Goal: Information Seeking & Learning: Learn about a topic

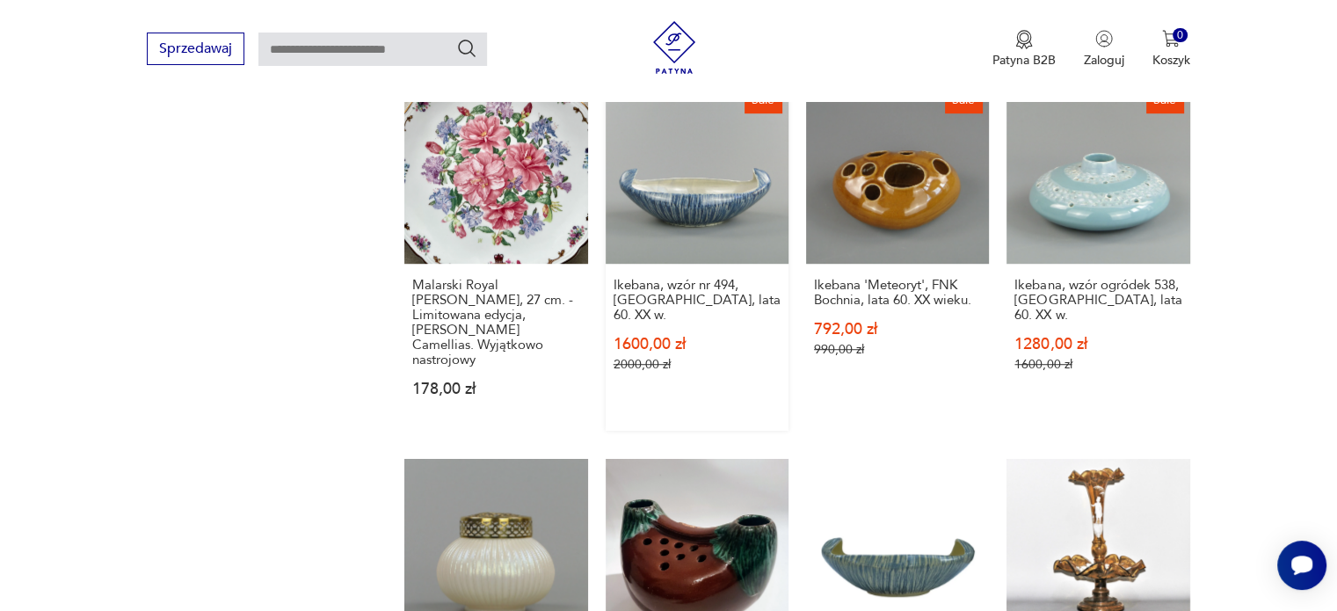
scroll to position [1384, 0]
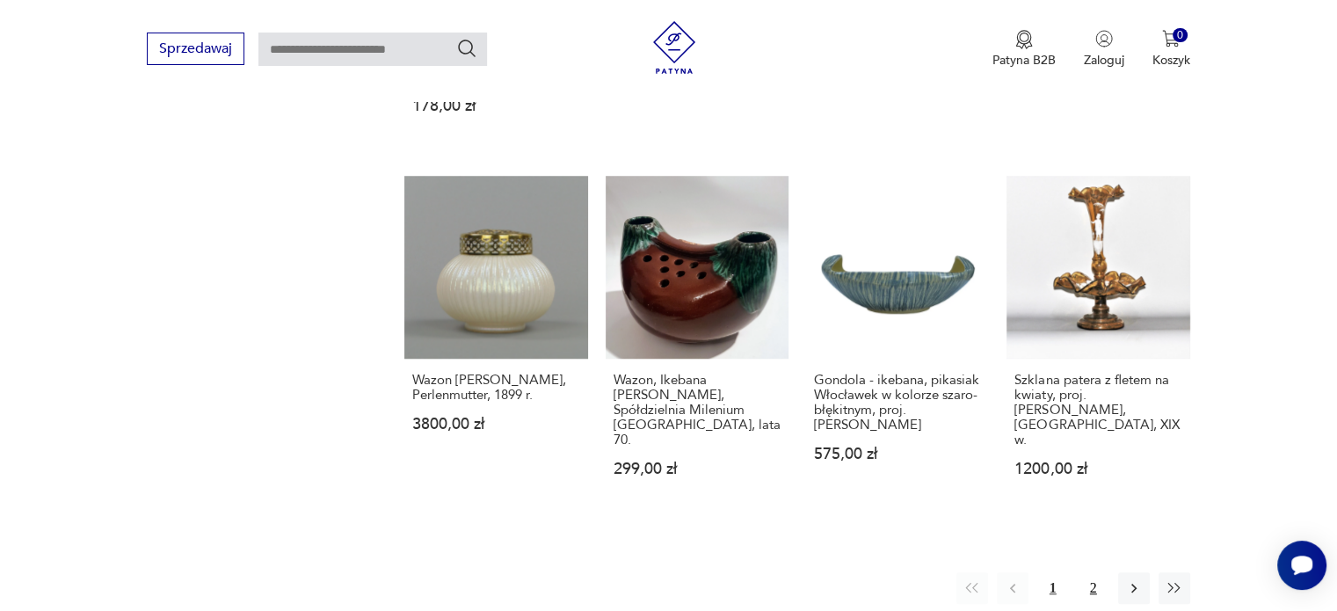
click at [1099, 572] on button "2" at bounding box center [1094, 588] width 32 height 32
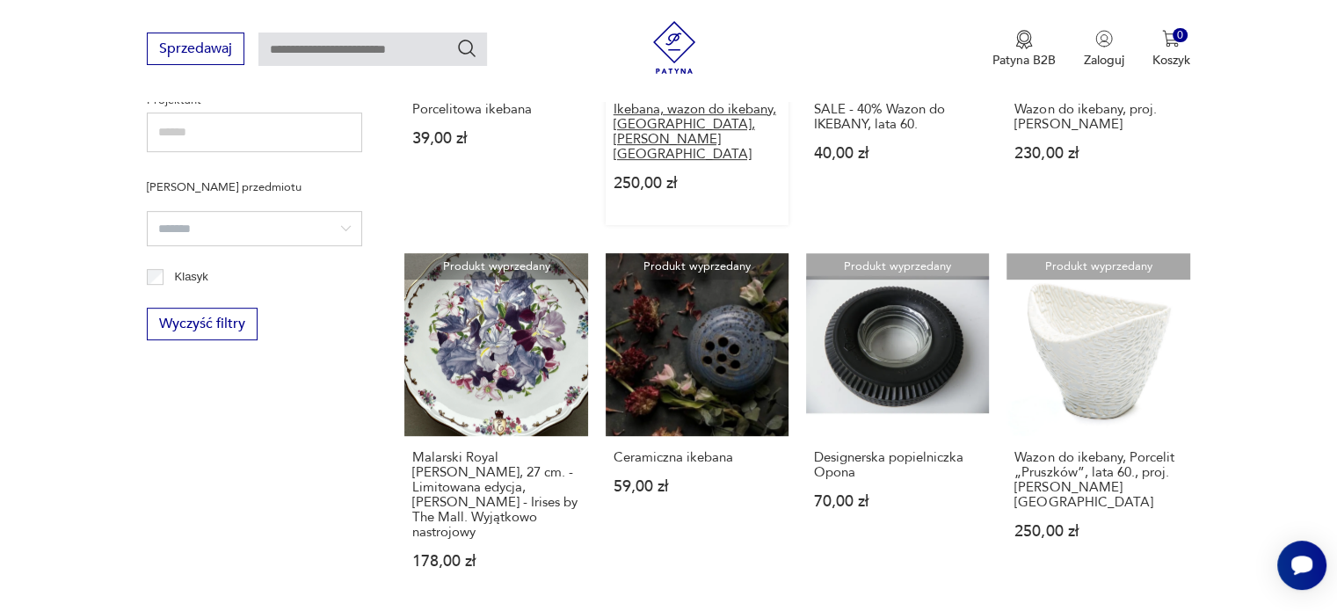
scroll to position [1121, 0]
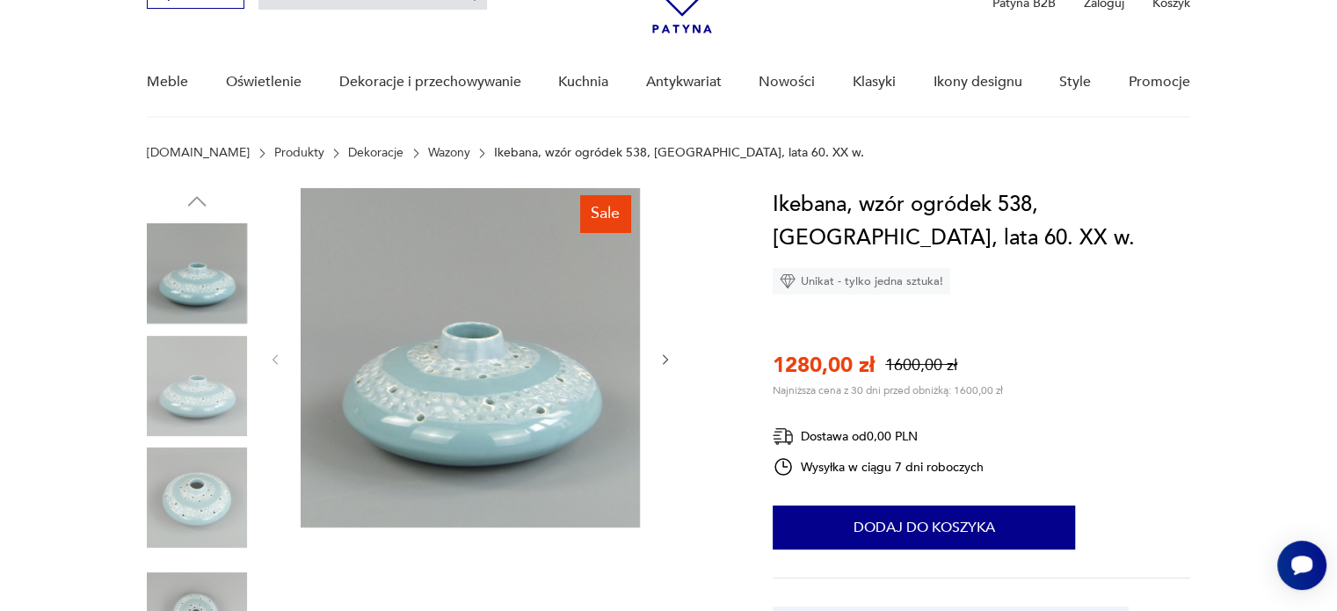
scroll to position [264, 0]
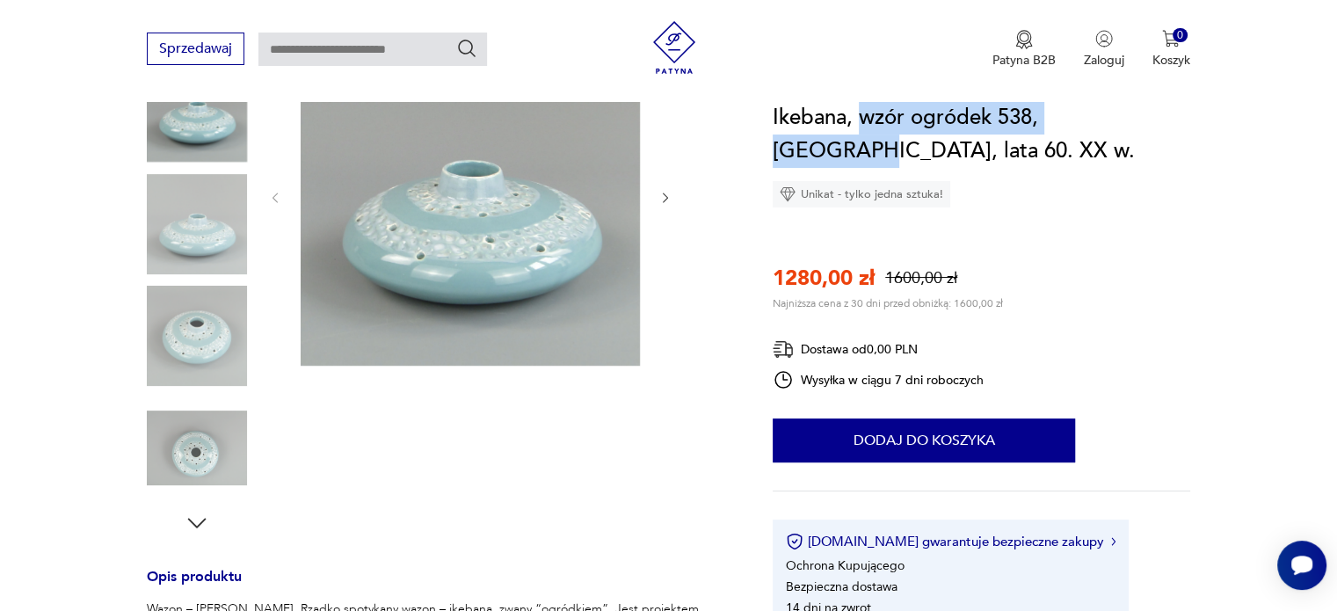
drag, startPoint x: 858, startPoint y: 118, endPoint x: 1150, endPoint y: 115, distance: 291.8
click at [1150, 115] on h1 "Ikebana, wzór ogródek 538, Włocławek, lata 60. XX w." at bounding box center [982, 134] width 418 height 67
copy h1 "wzór ogródek 538, Włocławek"
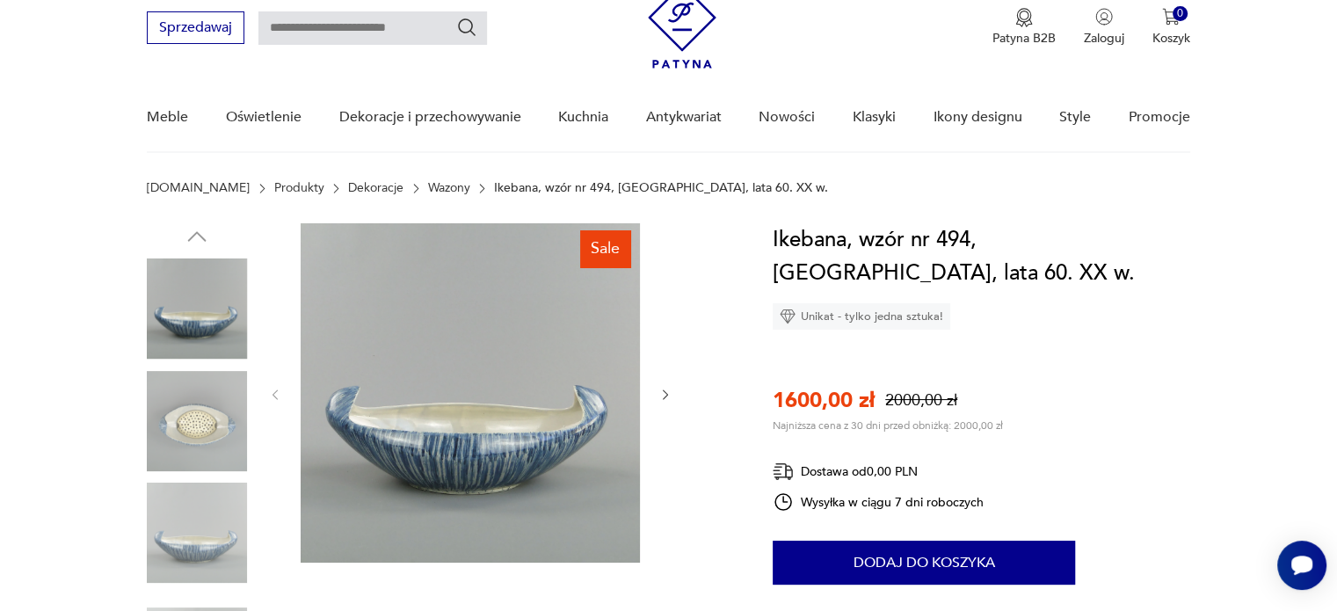
scroll to position [176, 0]
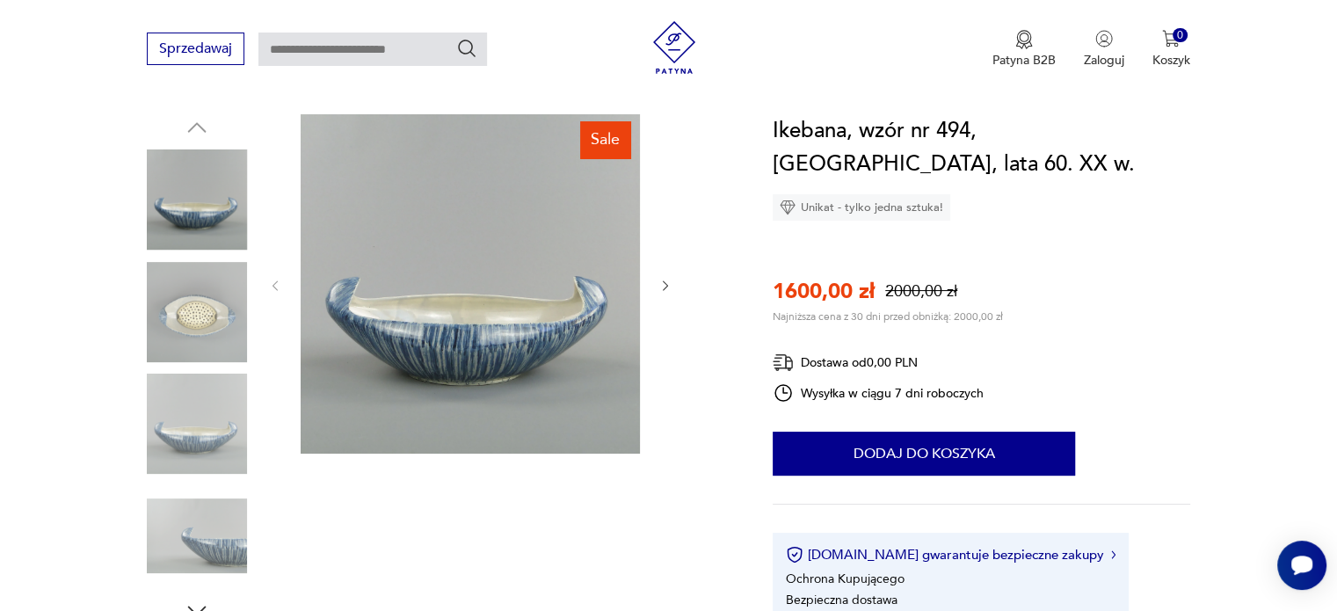
click at [195, 446] on img at bounding box center [197, 424] width 100 height 100
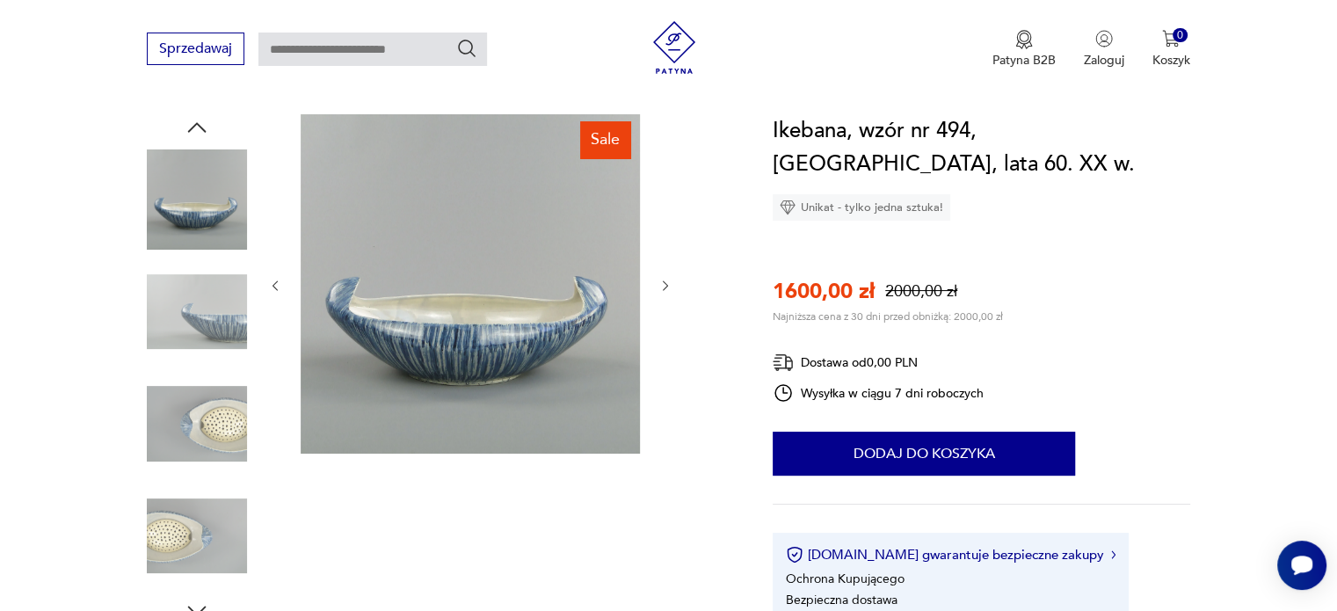
click at [212, 435] on img at bounding box center [197, 424] width 100 height 100
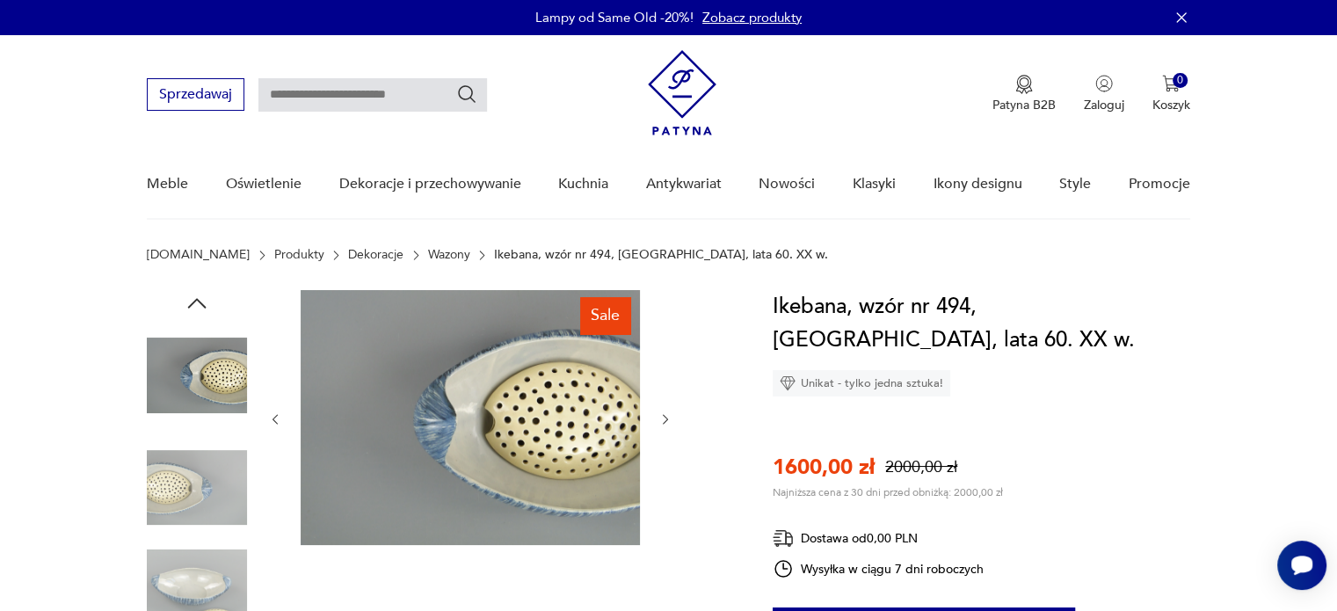
scroll to position [264, 0]
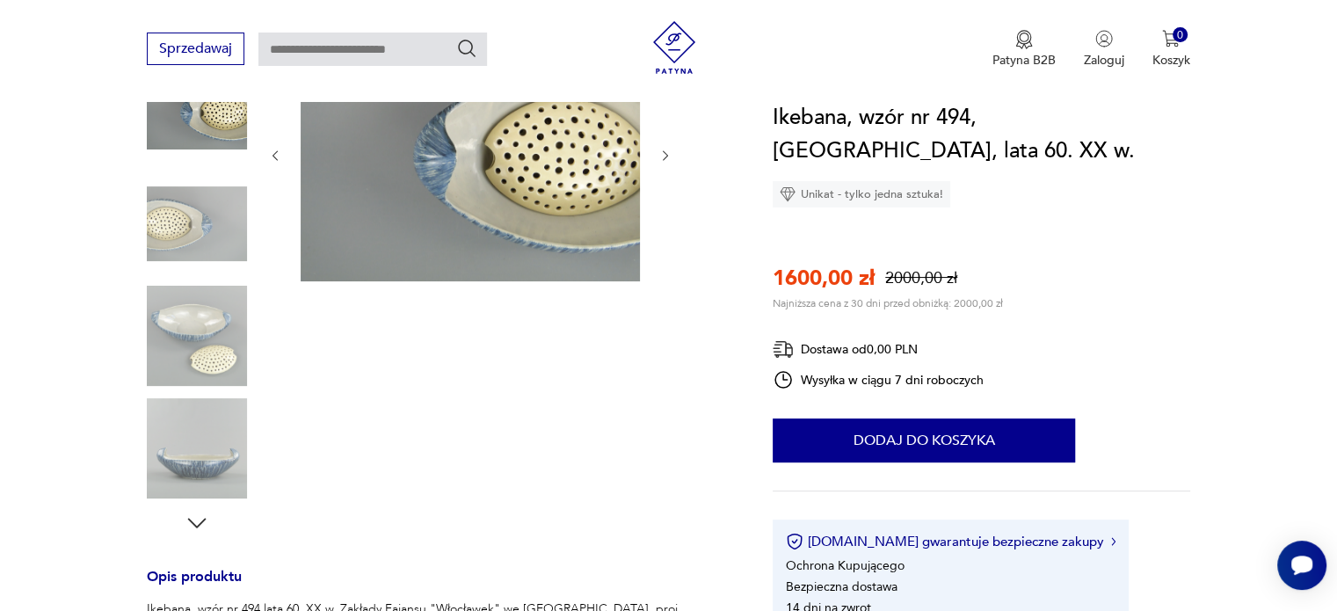
click at [192, 425] on img at bounding box center [197, 448] width 100 height 100
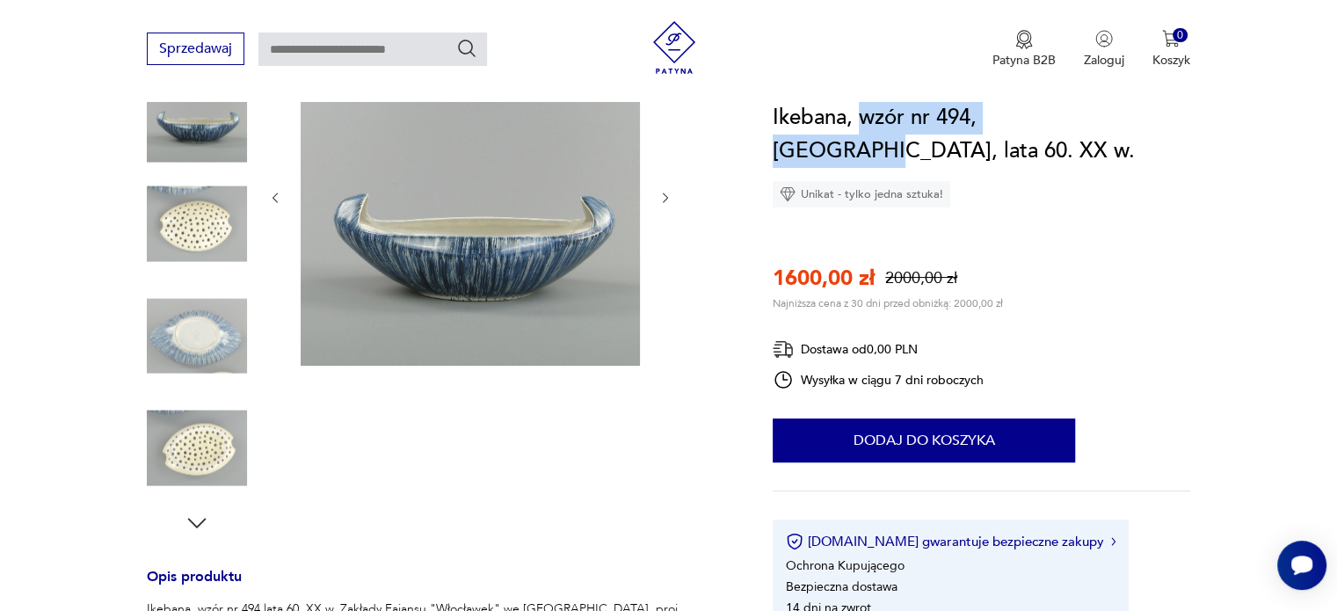
drag, startPoint x: 862, startPoint y: 121, endPoint x: 1091, endPoint y: 119, distance: 228.6
click at [1091, 119] on h1 "Ikebana, wzór nr 494, Włocławek, lata 60. XX w." at bounding box center [982, 134] width 418 height 67
copy h1 "wzór nr 494, Włocławek,"
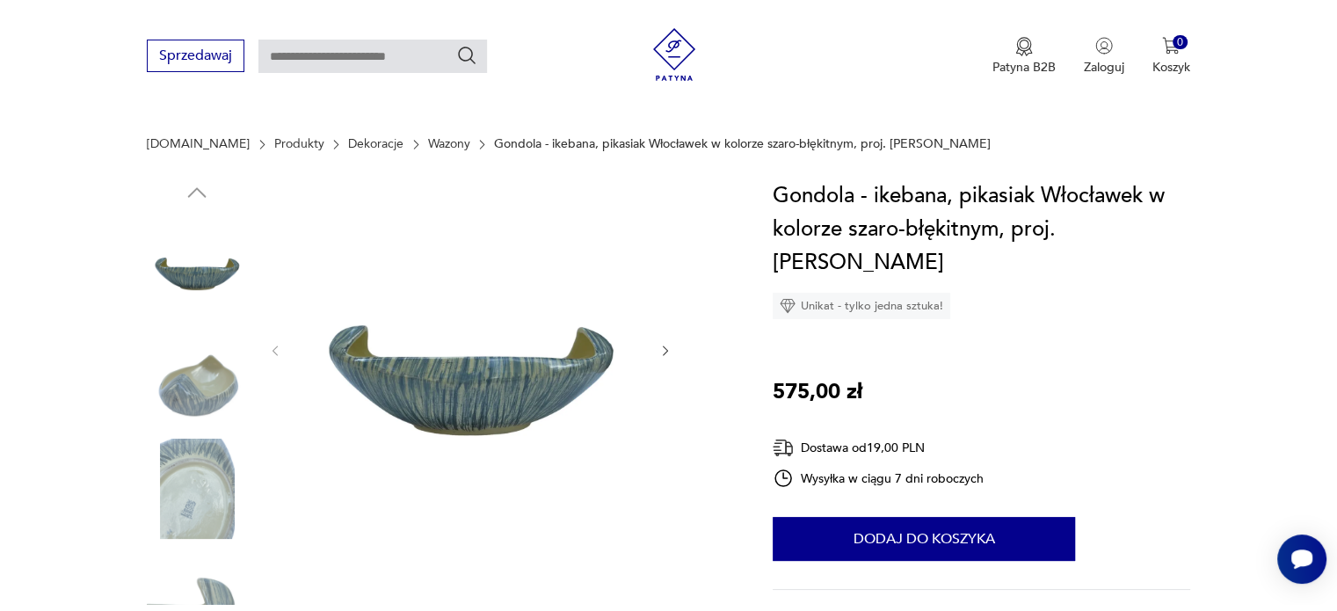
scroll to position [352, 0]
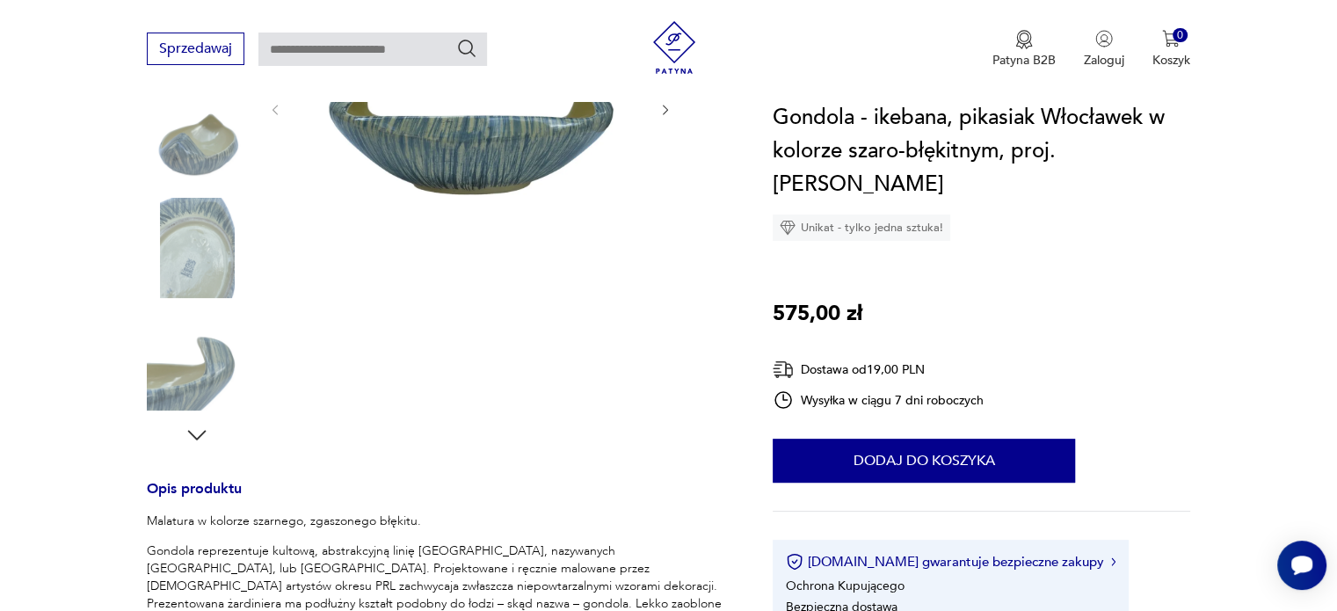
click at [192, 246] on img at bounding box center [197, 248] width 100 height 100
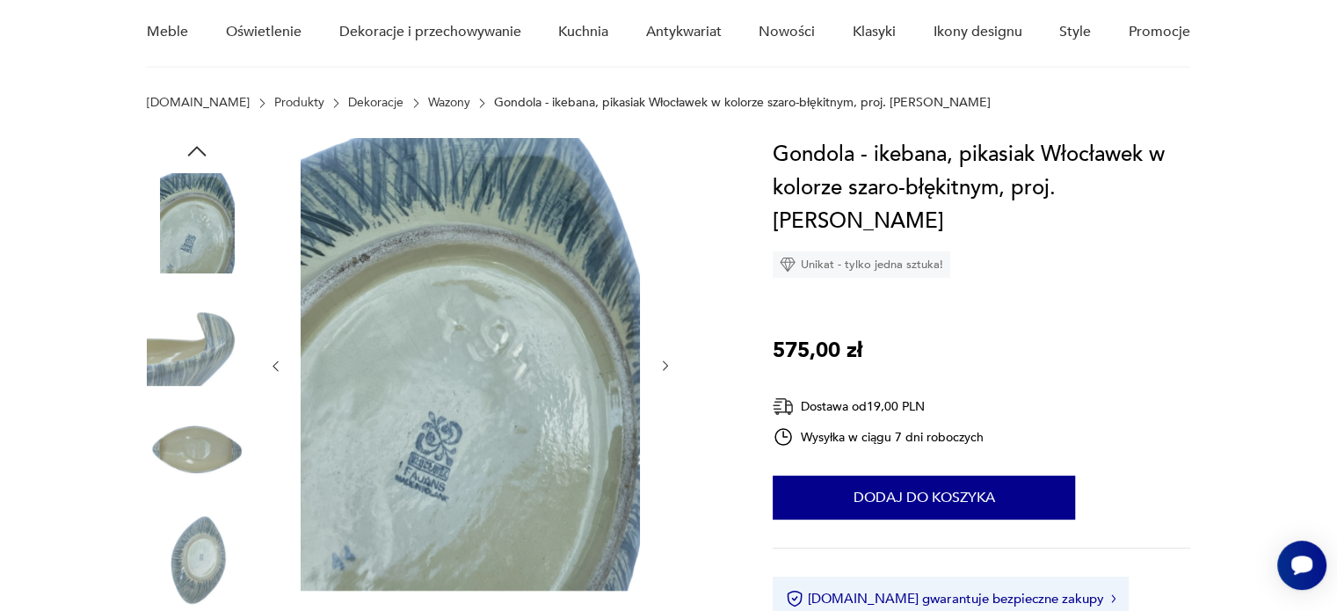
scroll to position [144, 0]
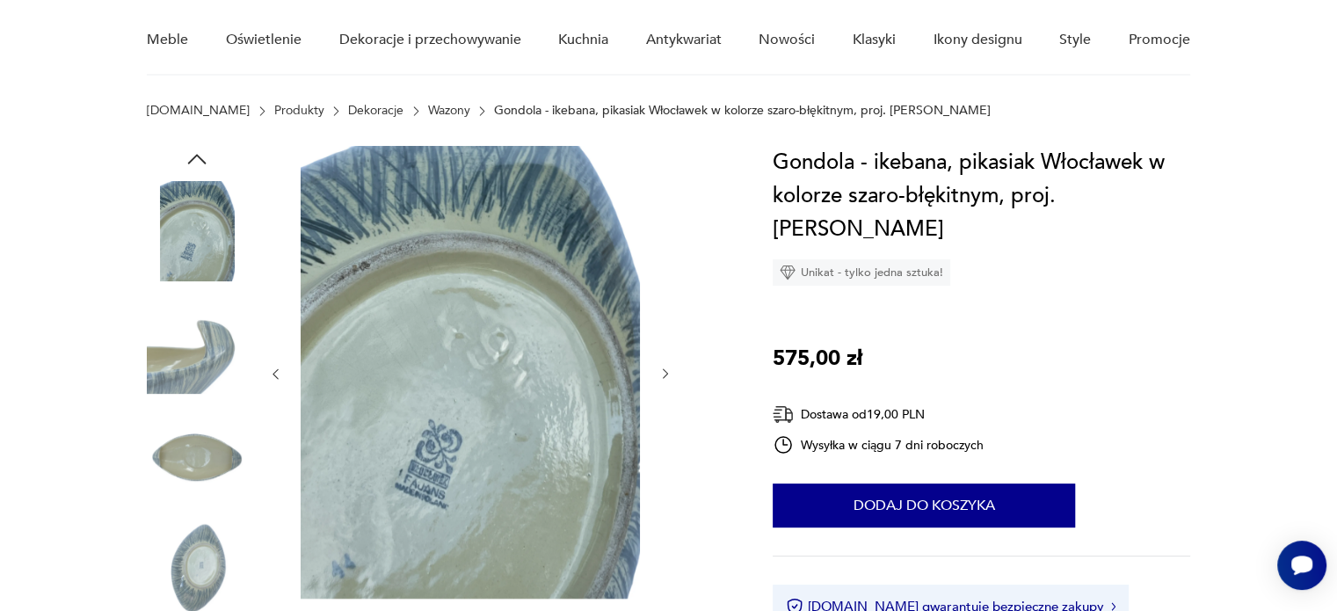
click at [197, 156] on icon "button" at bounding box center [197, 159] width 26 height 26
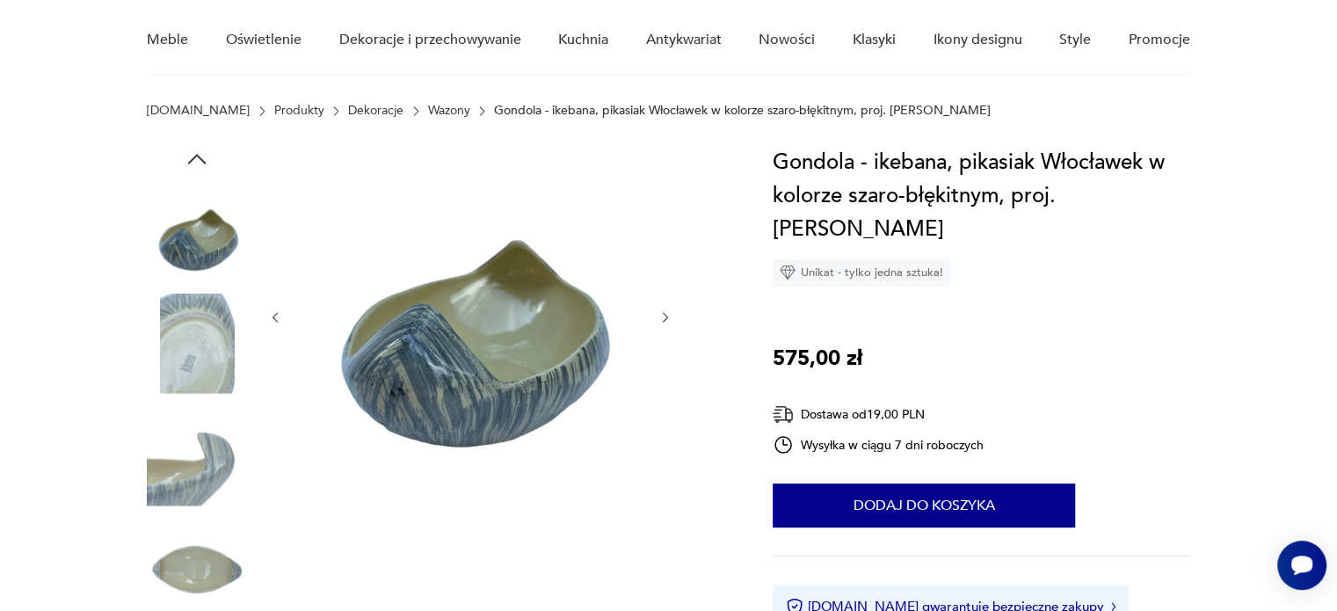
click at [197, 156] on icon "button" at bounding box center [197, 159] width 26 height 26
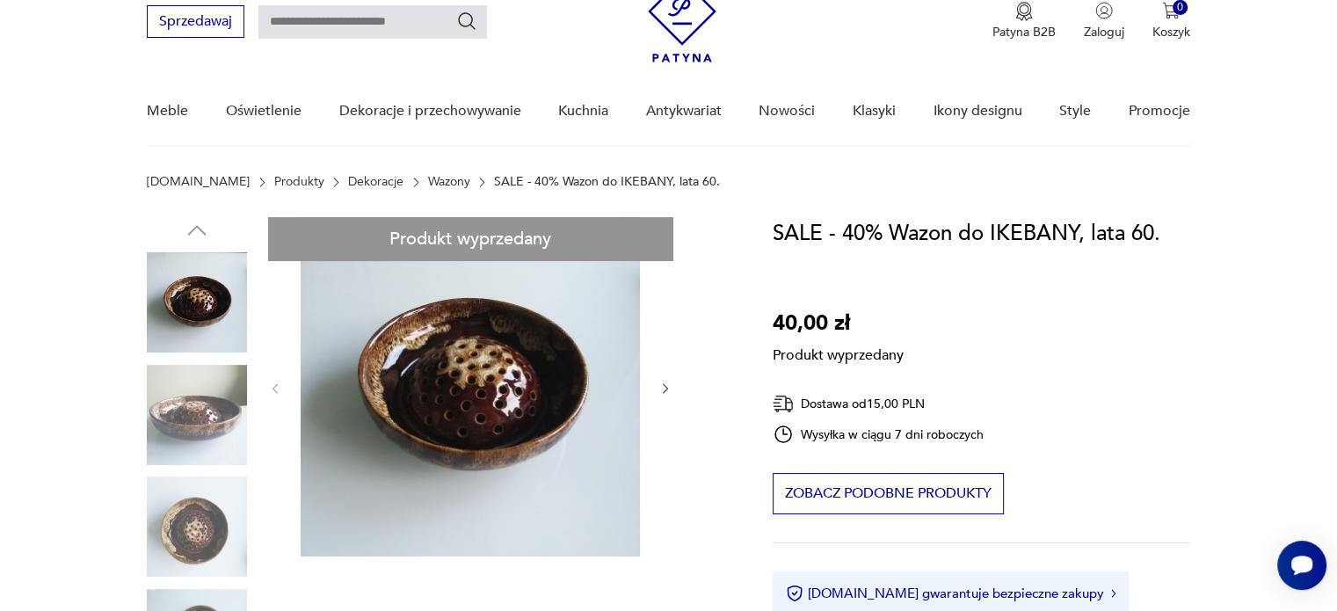
scroll to position [176, 0]
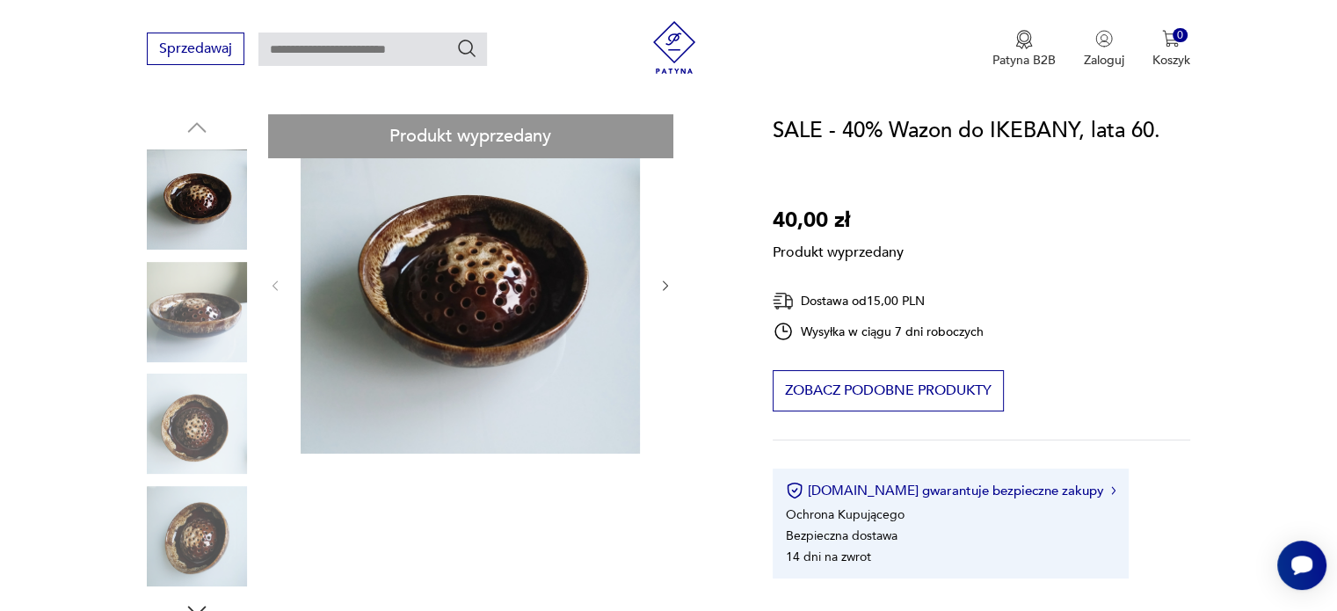
click at [178, 315] on div "Produkt wyprzedany Opis produktu Wazon do IKEBANY, lata 60 średnica 17 cm, wyso…" at bounding box center [439, 576] width 584 height 924
drag, startPoint x: 448, startPoint y: 269, endPoint x: 403, endPoint y: 271, distance: 44.9
click at [313, 251] on div "Produkt wyprzedany Opis produktu Wazon do IKEBANY, lata 60 średnica 17 cm, wyso…" at bounding box center [439, 576] width 584 height 924
click at [445, 270] on div "Produkt wyprzedany Opis produktu Wazon do IKEBANY, lata 60 średnica 17 cm, wyso…" at bounding box center [439, 576] width 584 height 924
click at [214, 200] on div "Produkt wyprzedany Opis produktu Wazon do IKEBANY, lata 60 średnica 17 cm, wyso…" at bounding box center [439, 576] width 584 height 924
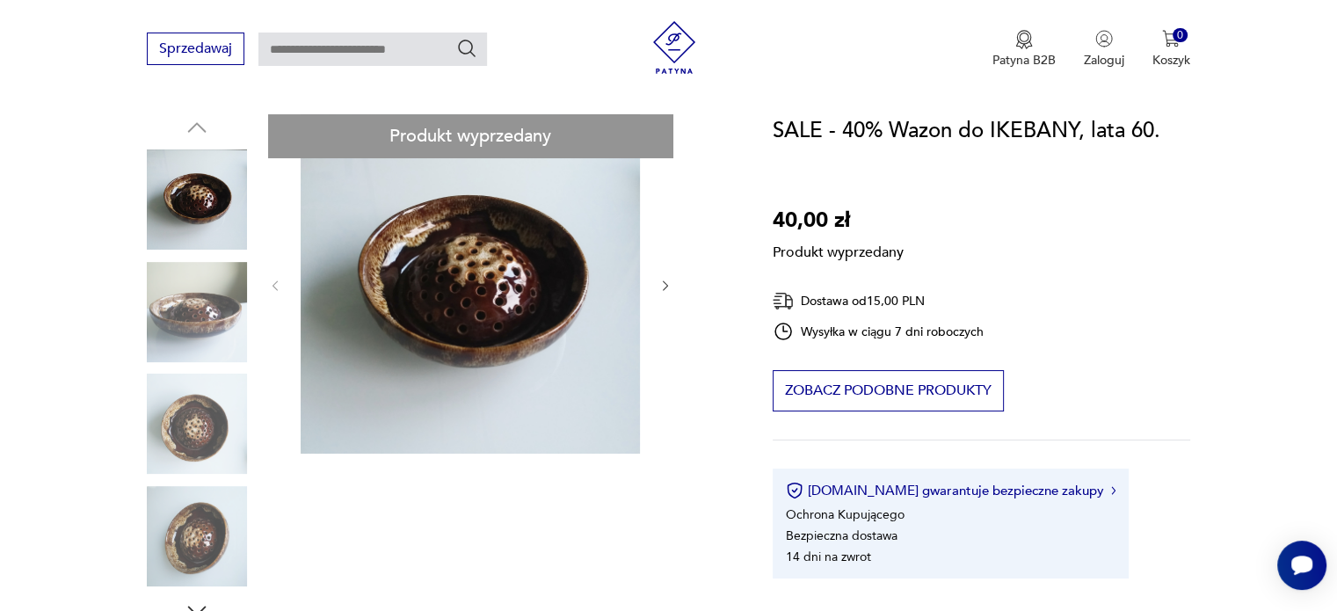
click at [204, 319] on div "Produkt wyprzedany Opis produktu Wazon do IKEBANY, lata 60 średnica 17 cm, wyso…" at bounding box center [439, 576] width 584 height 924
click at [459, 305] on div "Produkt wyprzedany Opis produktu Wazon do IKEBANY, lata 60 średnica 17 cm, wyso…" at bounding box center [439, 576] width 584 height 924
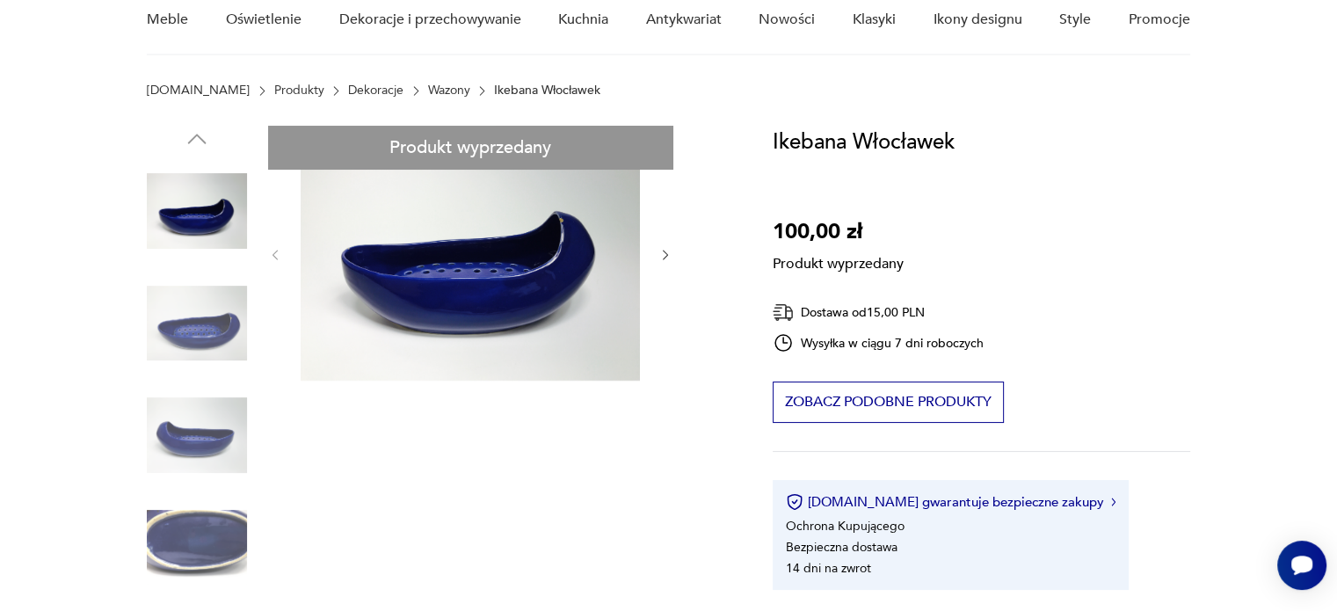
scroll to position [176, 0]
